Goal: Transaction & Acquisition: Purchase product/service

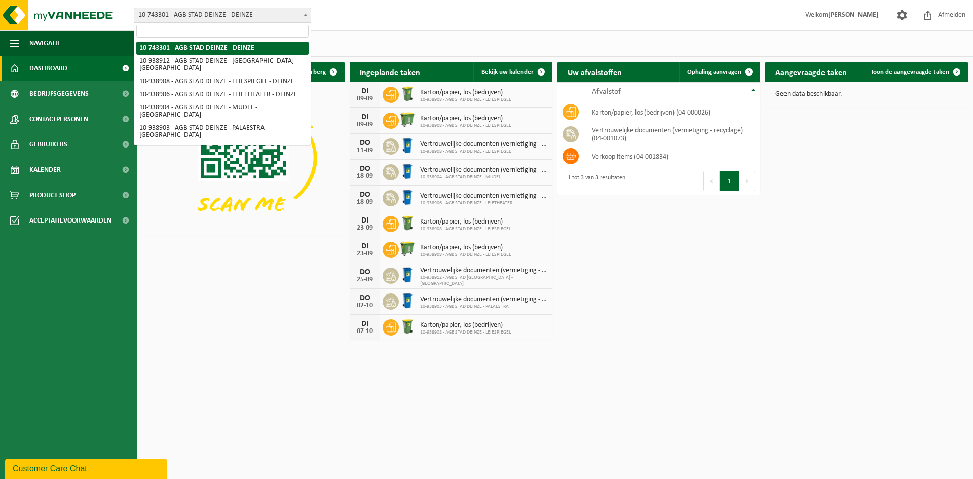
click at [251, 13] on span "10-743301 - AGB STAD DEINZE - DEINZE" at bounding box center [222, 15] width 176 height 14
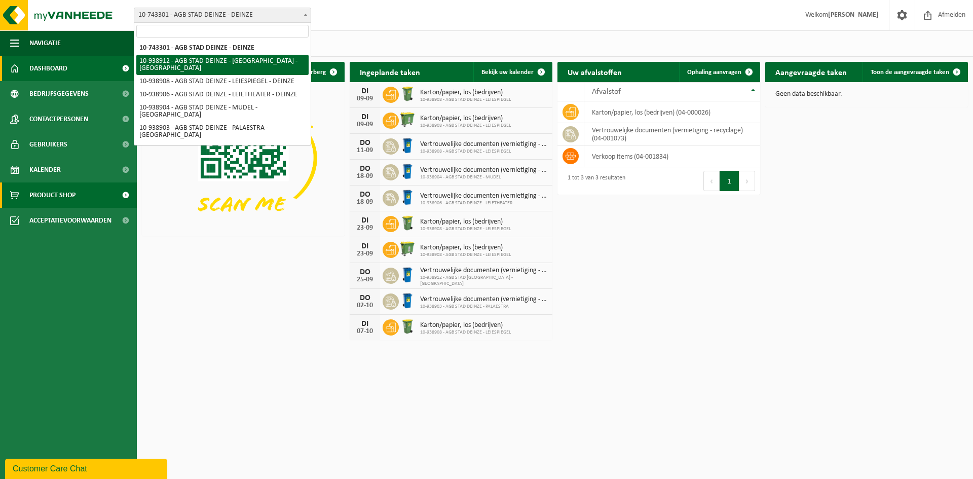
click at [68, 199] on span "Product Shop" at bounding box center [52, 194] width 46 height 25
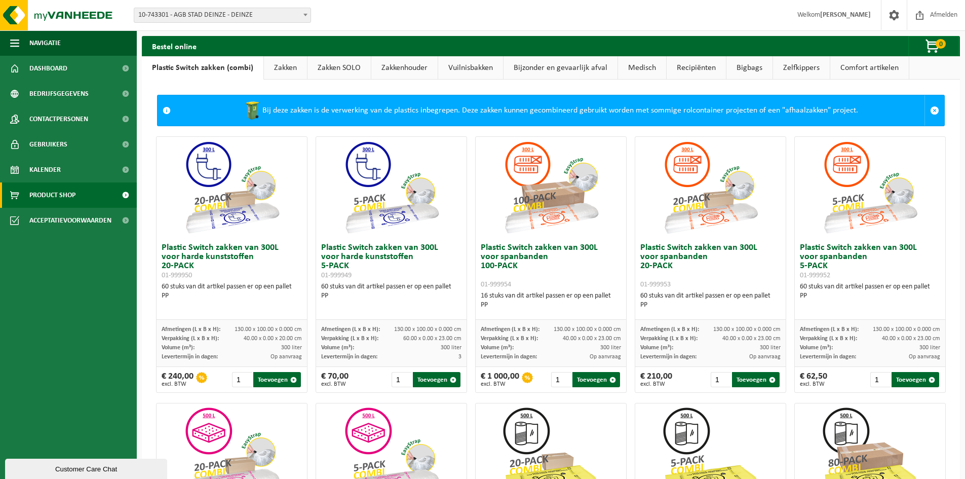
click at [710, 65] on link "Recipiënten" at bounding box center [696, 67] width 59 height 23
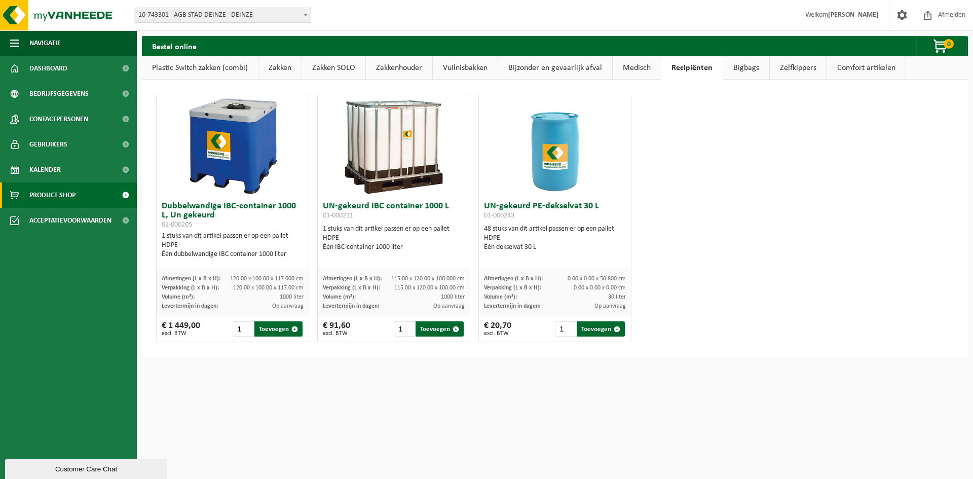
click at [458, 66] on link "Vuilnisbakken" at bounding box center [465, 67] width 65 height 23
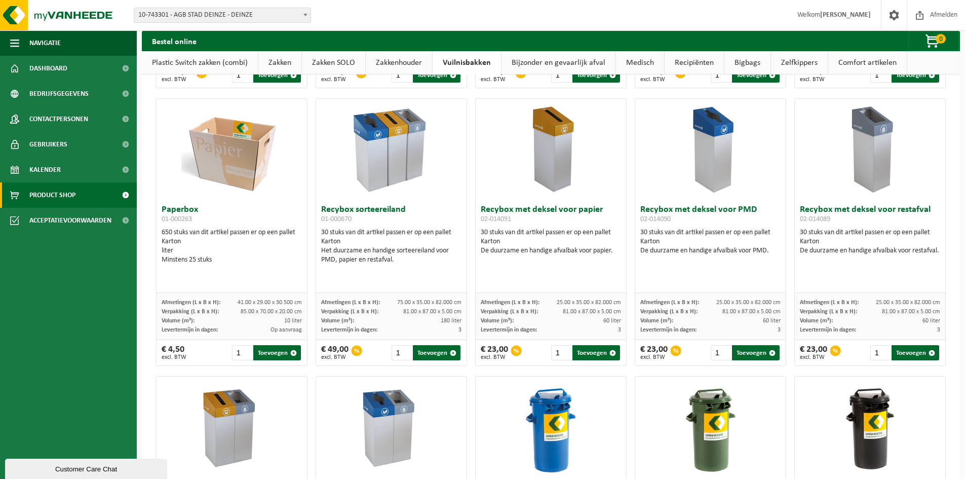
scroll to position [284, 0]
